Goal: Information Seeking & Learning: Learn about a topic

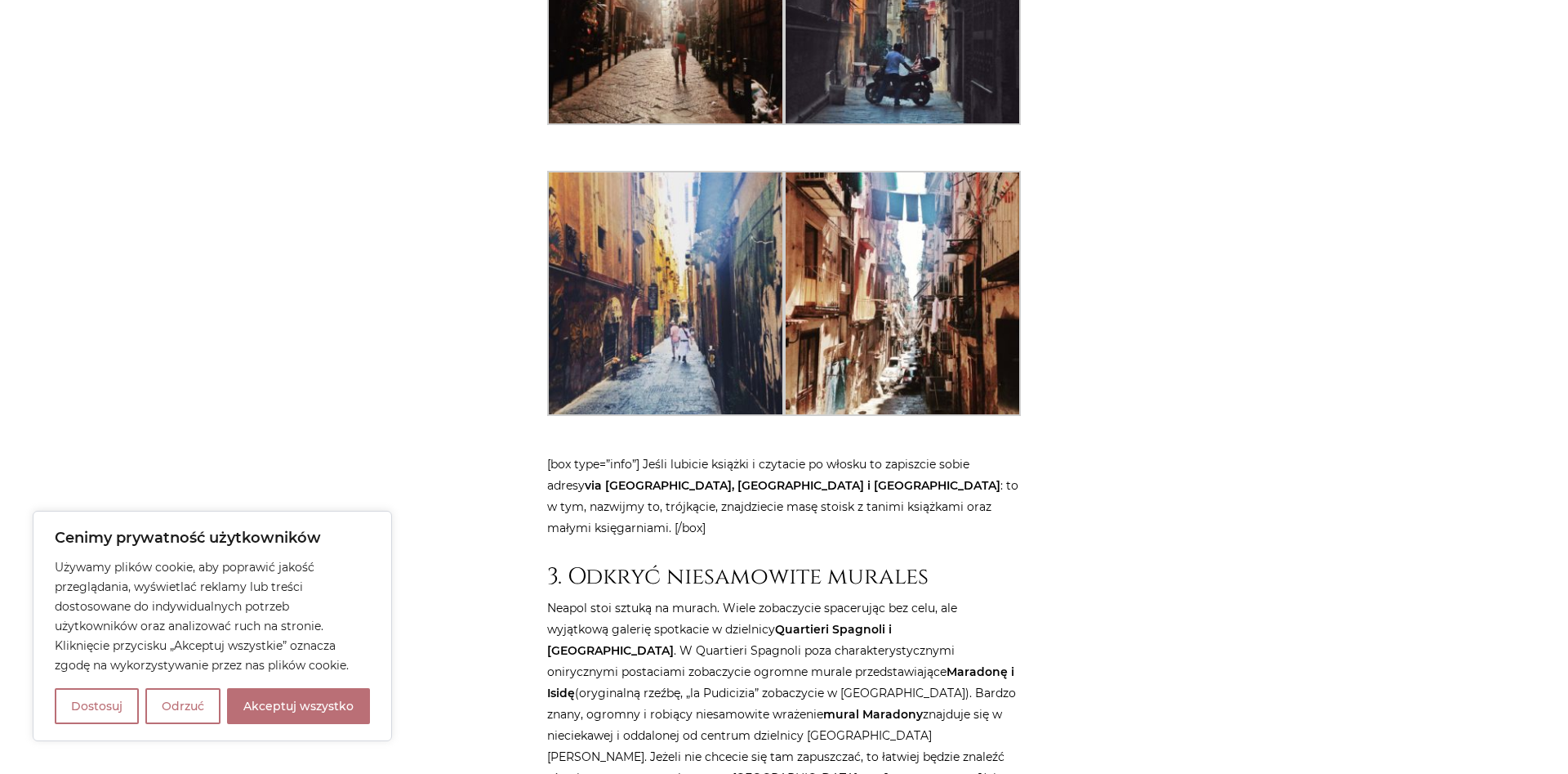
scroll to position [3377, 0]
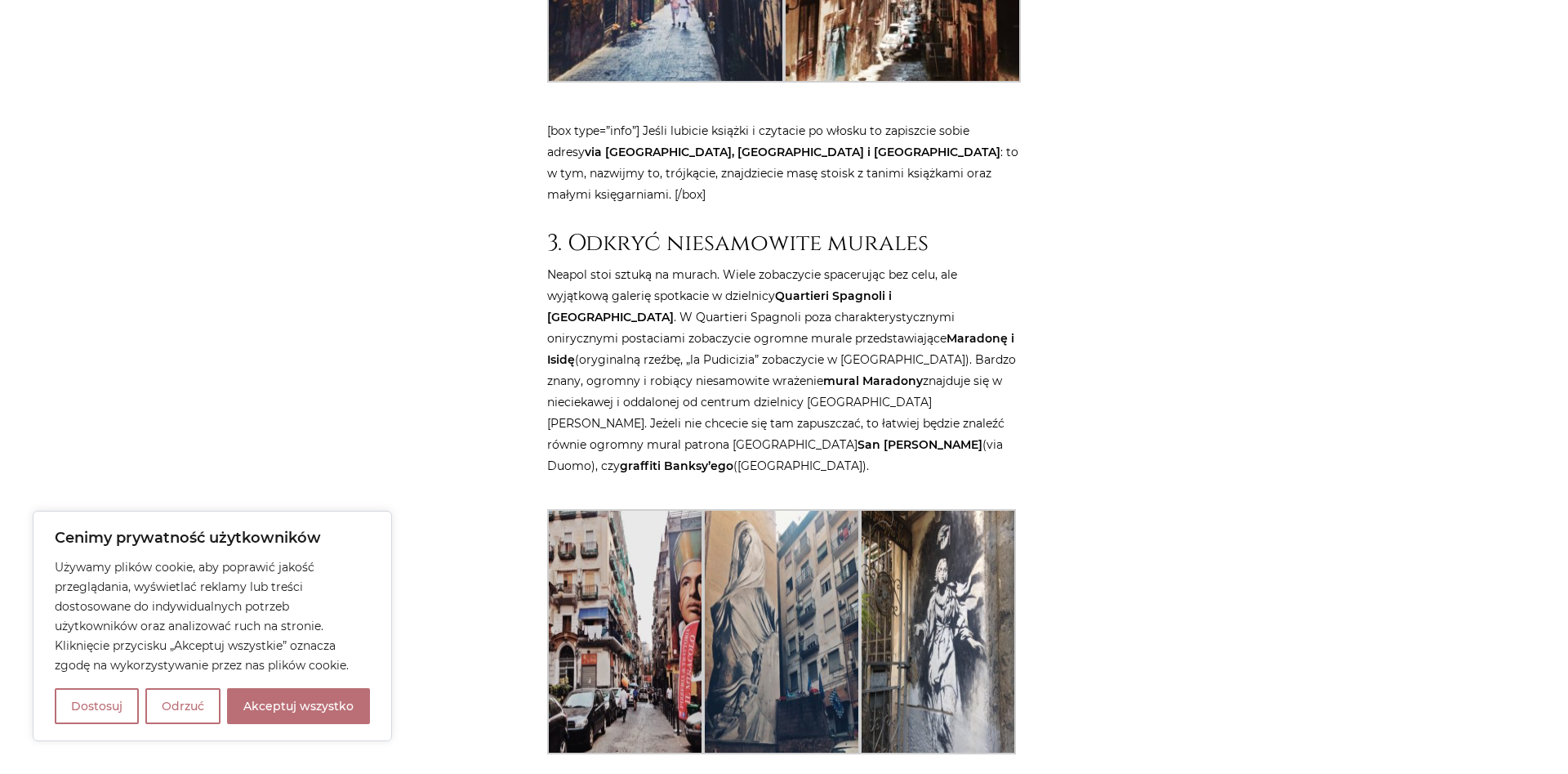
click at [896, 509] on img at bounding box center [937, 631] width 156 height 245
click at [830, 509] on img at bounding box center [781, 631] width 156 height 245
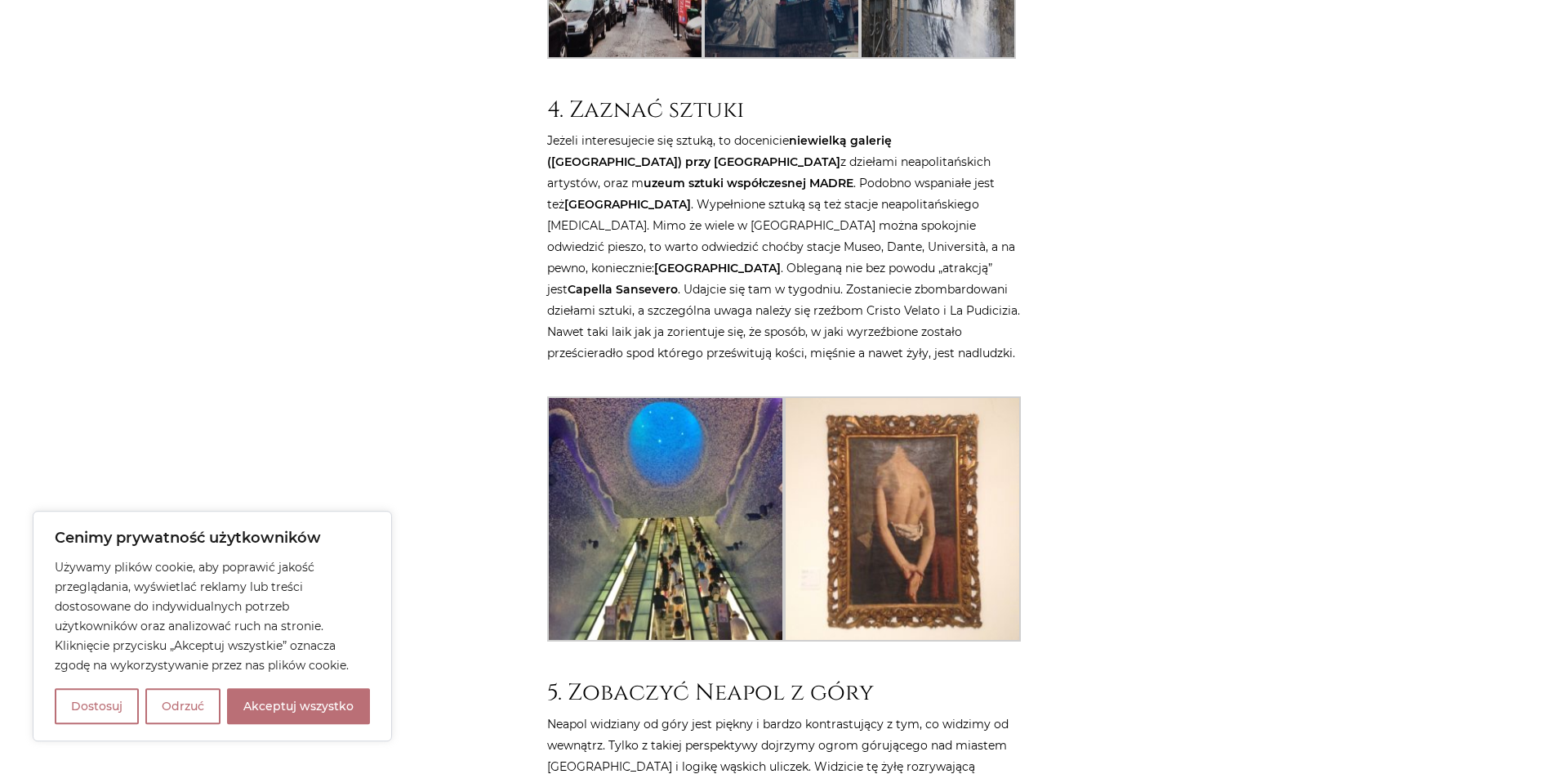
scroll to position [4294, 0]
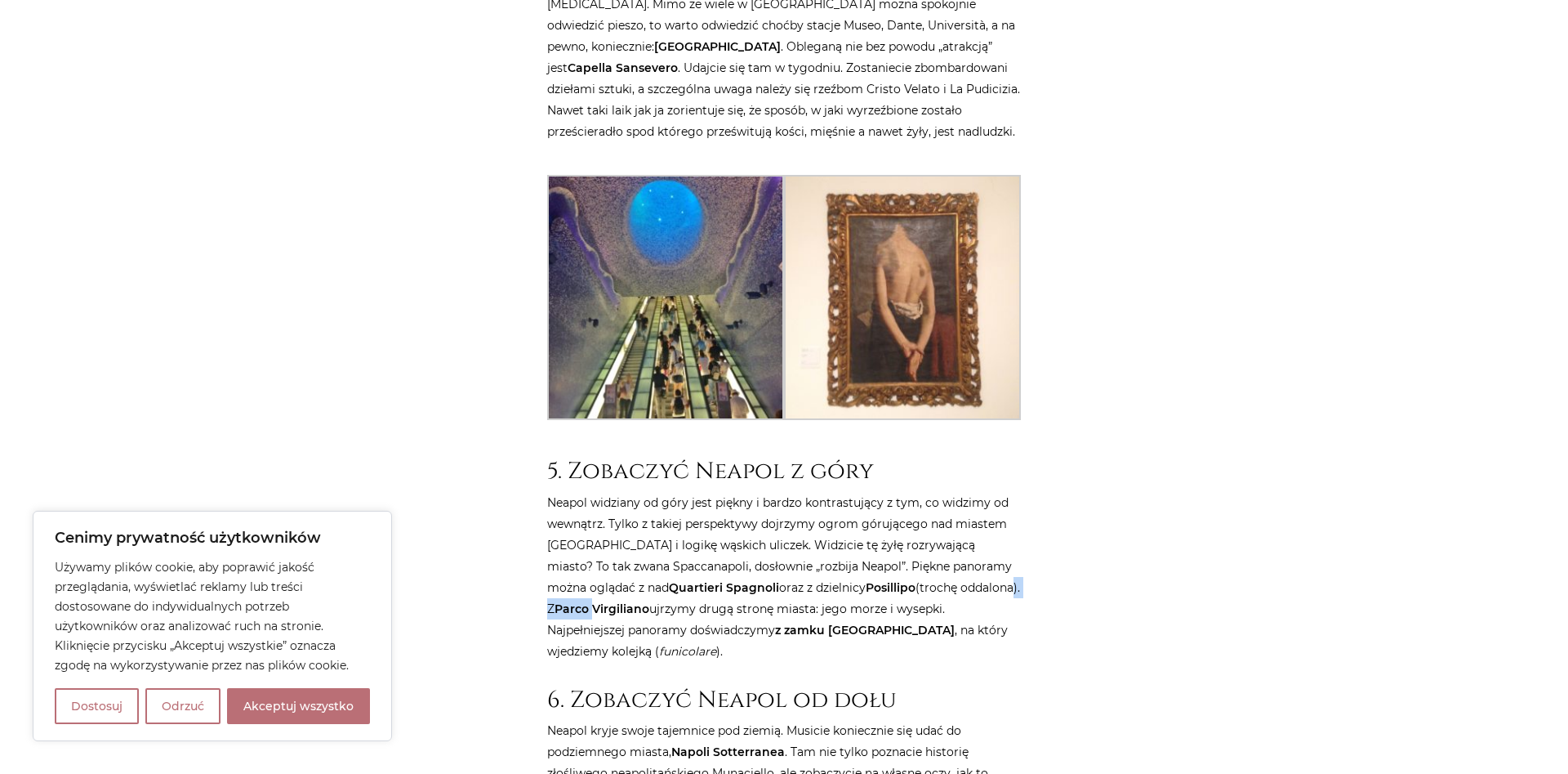
drag, startPoint x: 927, startPoint y: 441, endPoint x: 998, endPoint y: 438, distance: 71.1
click at [998, 492] on p "Neapol widziany od góry jest piękny i bardzo kontrastujący z tym, co widzimy od…" at bounding box center [784, 576] width 473 height 170
click at [1002, 492] on p "Neapol widziany od góry jest piękny i bardzo kontrastujący z tym, co widzimy od…" at bounding box center [784, 576] width 473 height 170
click at [721, 492] on p "Neapol widziany od góry jest piękny i bardzo kontrastujący z tym, co widzimy od…" at bounding box center [784, 576] width 473 height 170
drag, startPoint x: 629, startPoint y: 459, endPoint x: 818, endPoint y: 453, distance: 189.1
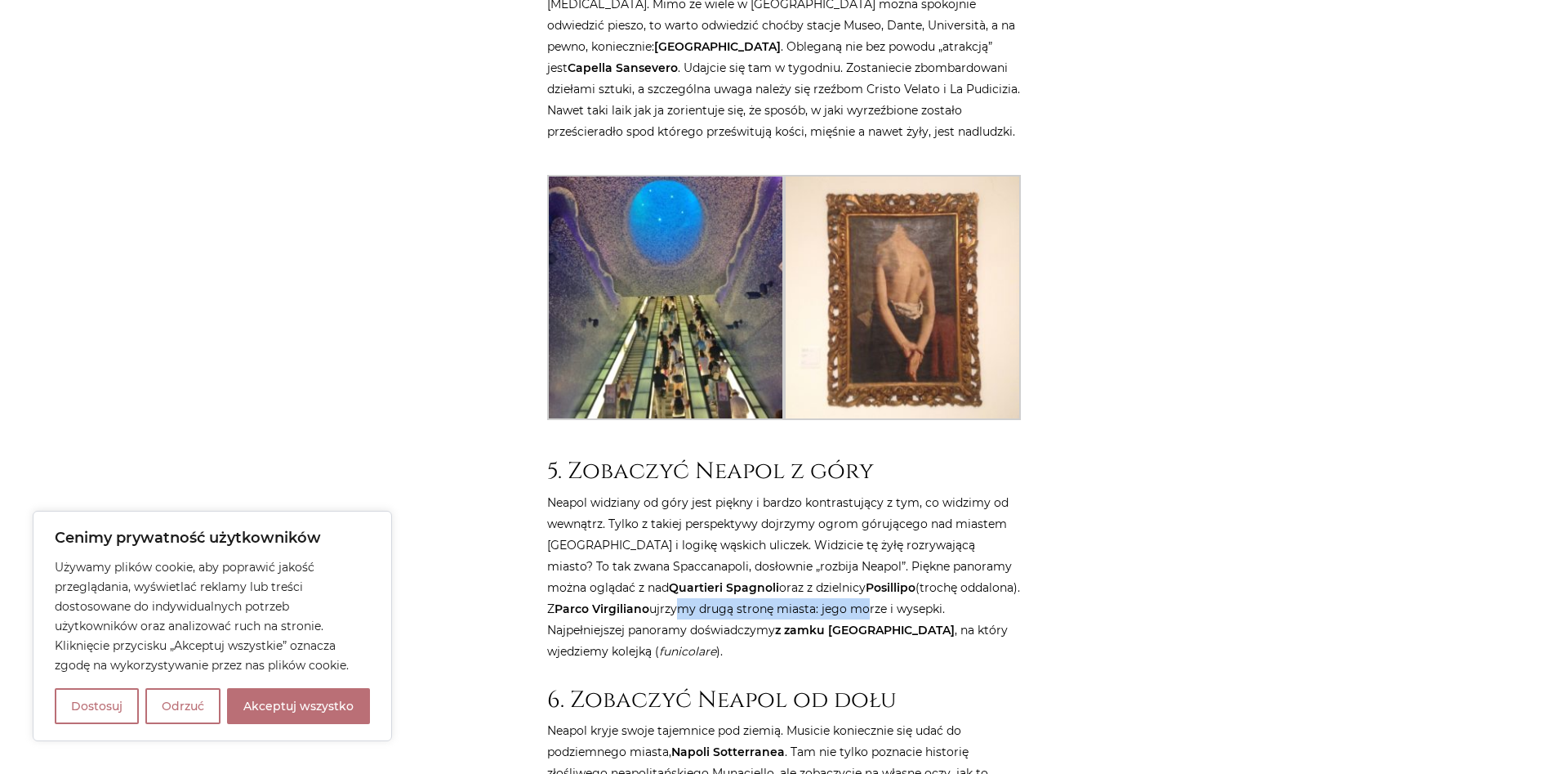
click at [818, 492] on p "Neapol widziany od góry jest piękny i bardzo kontrastujący z tym, co widzimy od…" at bounding box center [784, 576] width 473 height 170
drag, startPoint x: 824, startPoint y: 458, endPoint x: 918, endPoint y: 468, distance: 94.5
click at [826, 492] on p "Neapol widziany od góry jest piękny i bardzo kontrastujący z tym, co widzimy od…" at bounding box center [784, 576] width 473 height 170
drag, startPoint x: 941, startPoint y: 442, endPoint x: 964, endPoint y: 459, distance: 28.6
click at [964, 492] on p "Neapol widziany od góry jest piękny i bardzo kontrastujący z tym, co widzimy od…" at bounding box center [784, 576] width 473 height 170
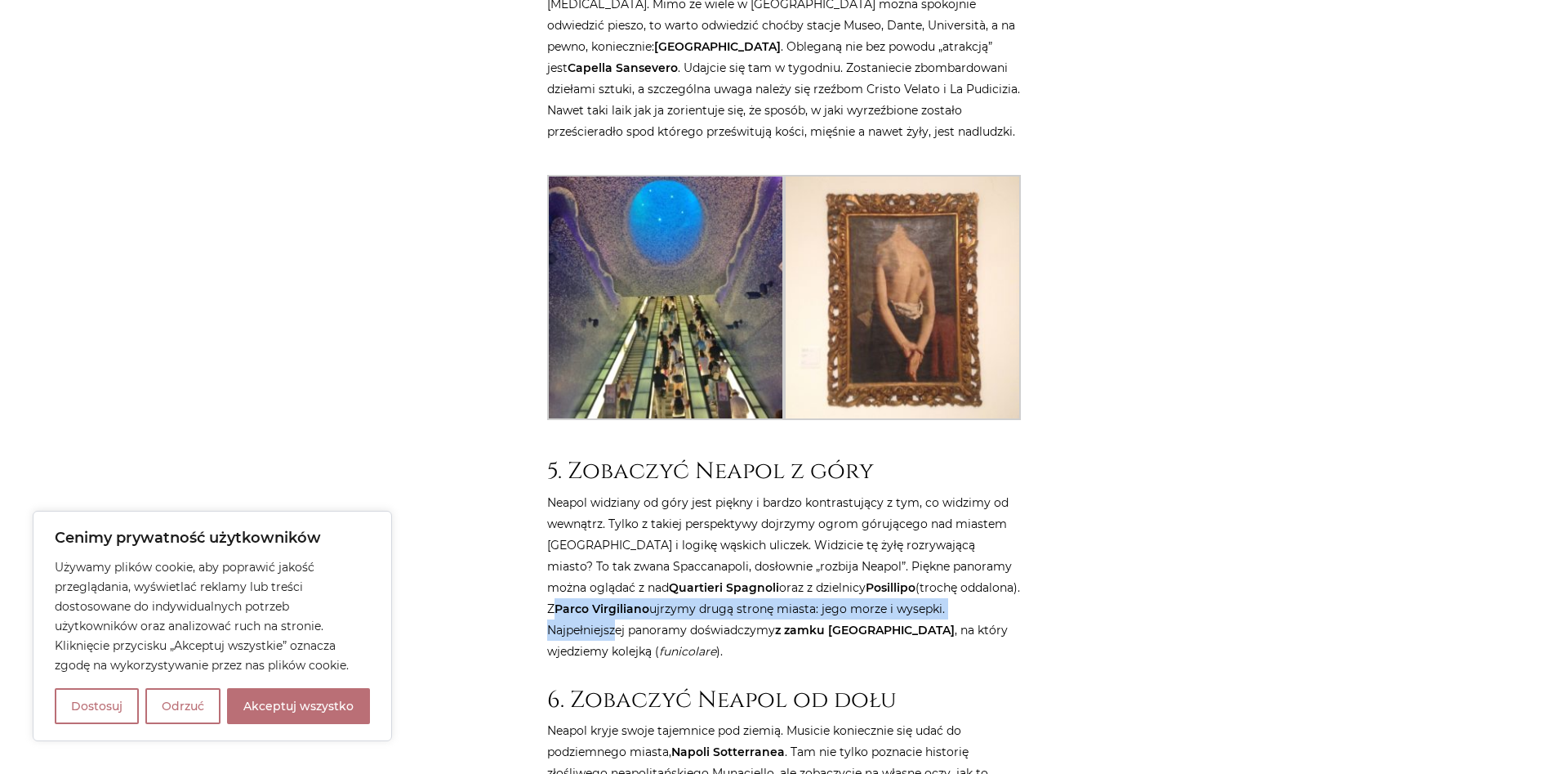
click at [964, 492] on p "Neapol widziany od góry jest piękny i bardzo kontrastujący z tym, co widzimy od…" at bounding box center [784, 576] width 473 height 170
drag, startPoint x: 955, startPoint y: 441, endPoint x: 1007, endPoint y: 448, distance: 52.5
click at [1007, 492] on p "Neapol widziany od góry jest piękny i bardzo kontrastujący z tym, co widzimy od…" at bounding box center [784, 576] width 473 height 170
click at [933, 492] on p "Neapol widziany od góry jest piękny i bardzo kontrastujący z tym, co widzimy od…" at bounding box center [784, 576] width 473 height 170
drag, startPoint x: 771, startPoint y: 457, endPoint x: 889, endPoint y: 467, distance: 118.4
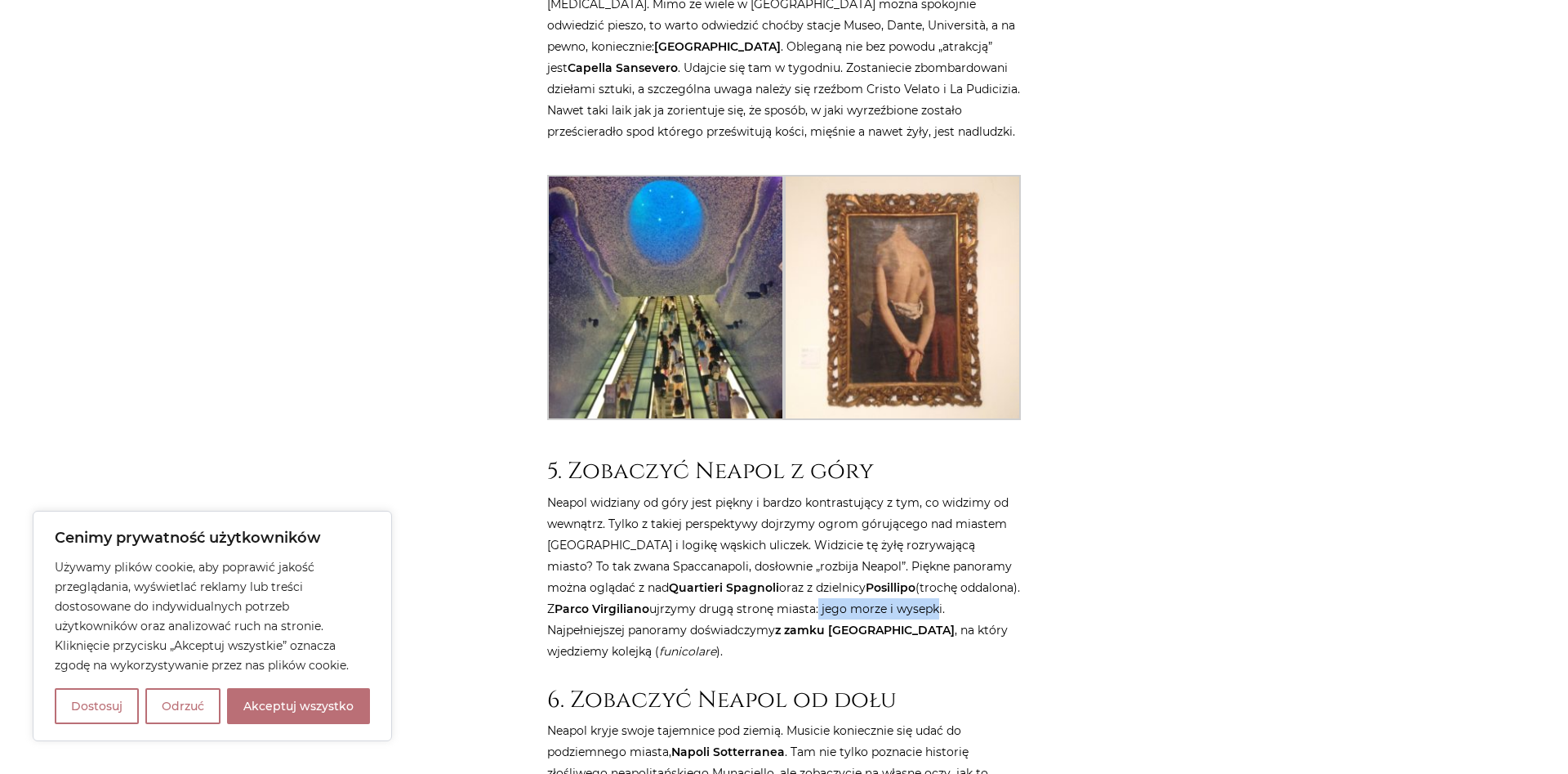
click at [887, 492] on p "Neapol widziany od góry jest piękny i bardzo kontrastujący z tym, co widzimy od…" at bounding box center [784, 576] width 473 height 170
click at [901, 492] on p "Neapol widziany od góry jest piękny i bardzo kontrastujący z tym, co widzimy od…" at bounding box center [784, 576] width 473 height 170
click at [902, 492] on p "Neapol widziany od góry jest piękny i bardzo kontrastujący z tym, co widzimy od…" at bounding box center [784, 576] width 473 height 170
drag, startPoint x: 803, startPoint y: 483, endPoint x: 901, endPoint y: 496, distance: 98.9
click at [901, 496] on p "Neapol widziany od góry jest piękny i bardzo kontrastujący z tym, co widzimy od…" at bounding box center [784, 576] width 473 height 170
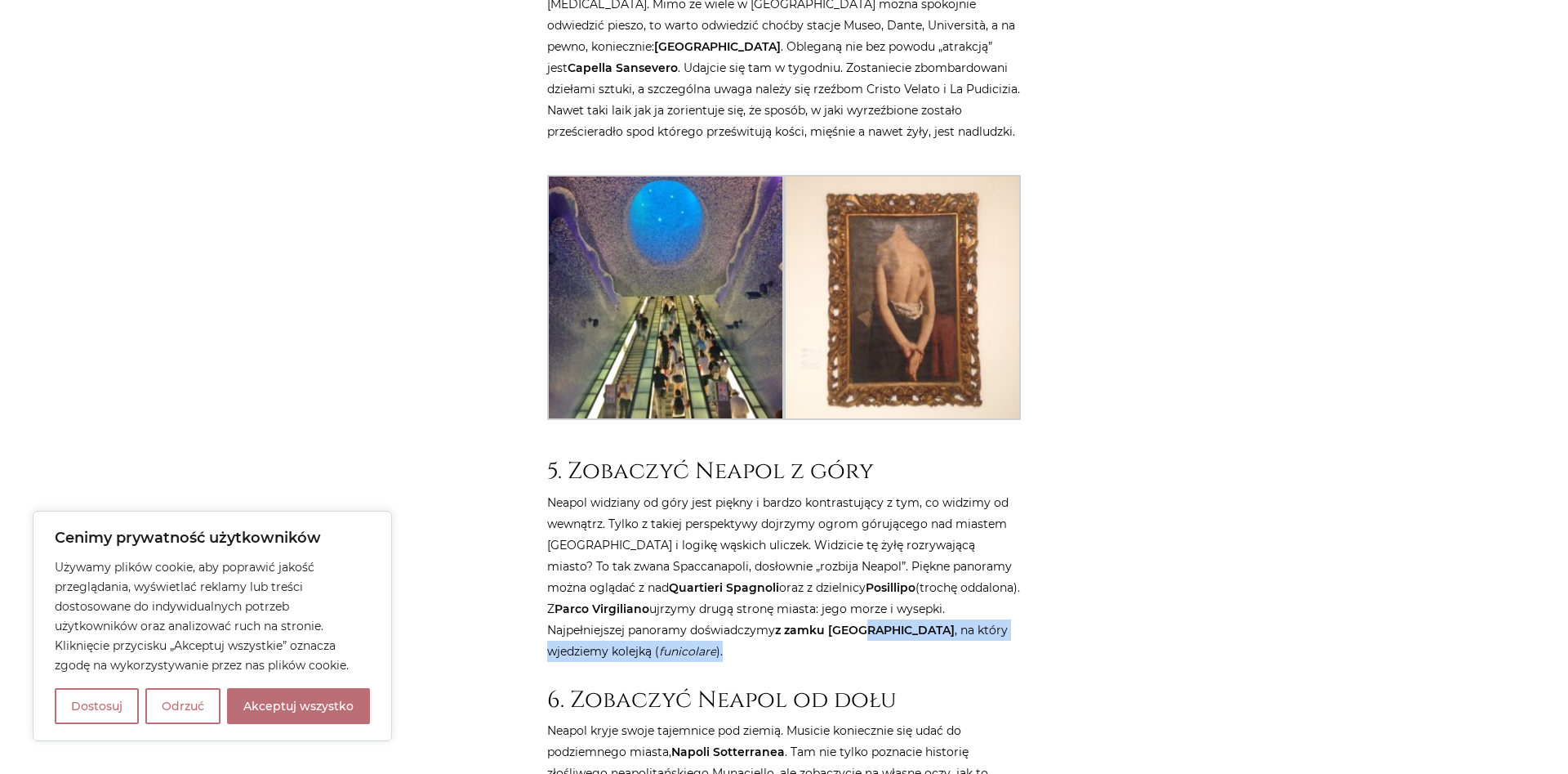
click at [914, 497] on p "Neapol widziany od góry jest piękny i bardzo kontrastujący z tym, co widzimy od…" at bounding box center [784, 576] width 473 height 170
drag, startPoint x: 865, startPoint y: 491, endPoint x: 986, endPoint y: 492, distance: 121.0
click at [986, 492] on p "Neapol widziany od góry jest piękny i bardzo kontrastujący z tym, co widzimy od…" at bounding box center [784, 576] width 473 height 170
click at [991, 498] on p "Neapol widziany od góry jest piękny i bardzo kontrastujący z tym, co widzimy od…" at bounding box center [784, 576] width 473 height 170
drag, startPoint x: 622, startPoint y: 501, endPoint x: 637, endPoint y: 482, distance: 24.2
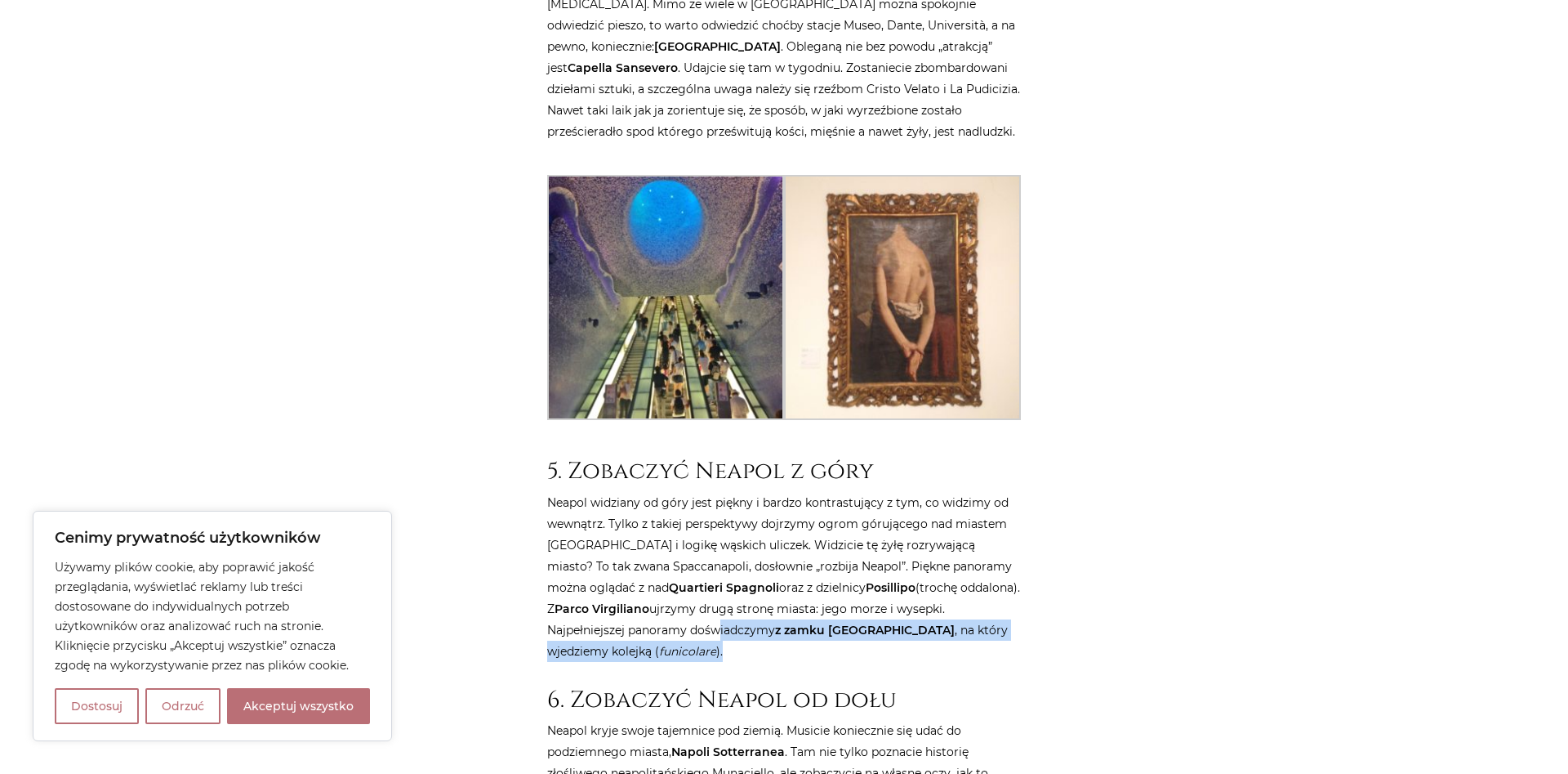
click at [637, 492] on p "Neapol widziany od góry jest piękny i bardzo kontrastujący z tym, co widzimy od…" at bounding box center [784, 576] width 473 height 170
click at [775, 622] on strong "z zamku [GEOGRAPHIC_DATA]" at bounding box center [865, 630] width 180 height 15
